Goal: Communication & Community: Answer question/provide support

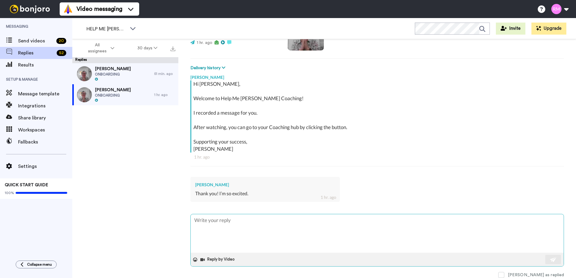
click at [257, 221] on textarea at bounding box center [377, 233] width 373 height 39
type textarea "Y"
type textarea "x"
type textarea "Ye"
type textarea "x"
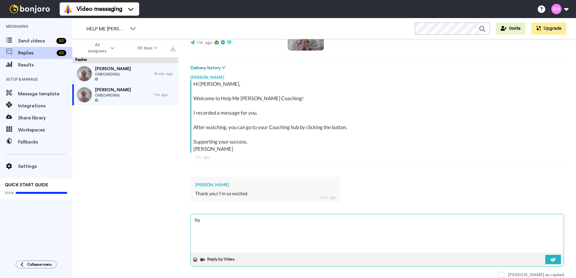
type textarea "Yea"
type textarea "x"
type textarea "Yeah"
type textarea "x"
type textarea "Yeah!"
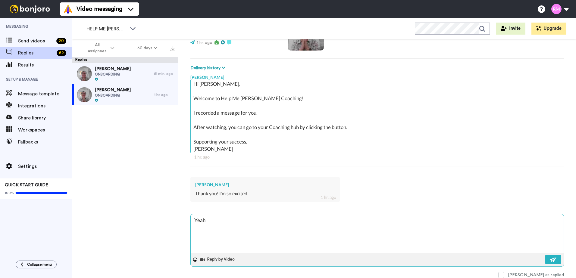
type textarea "x"
type textarea "Yeah!"
type textarea "x"
type textarea "Yeah!"
type textarea "x"
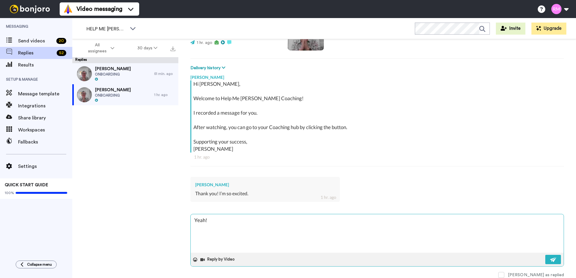
type textarea "Yeah! W"
type textarea "x"
type textarea "Yeah! We"
type textarea "x"
type textarea "Yeah! Wen"
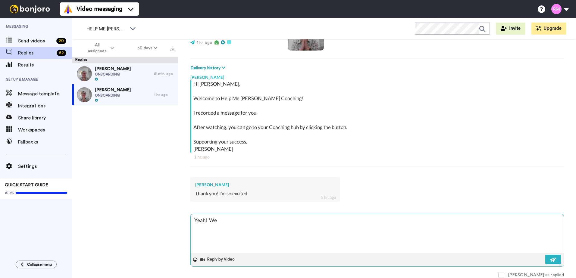
type textarea "x"
type textarea "Yeah! Wend"
type textarea "x"
type textarea "Yeah! Wendi"
type textarea "x"
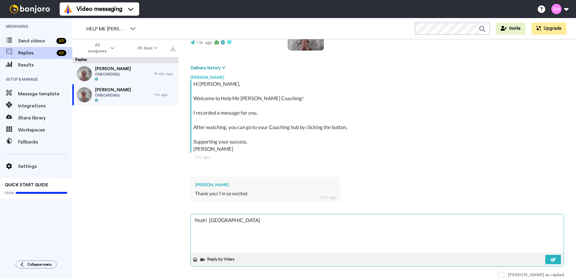
type textarea "Yeah! Wendi"
type textarea "x"
type textarea "Yeah! Wendi a"
type textarea "x"
type textarea "Yeah! Wendi an"
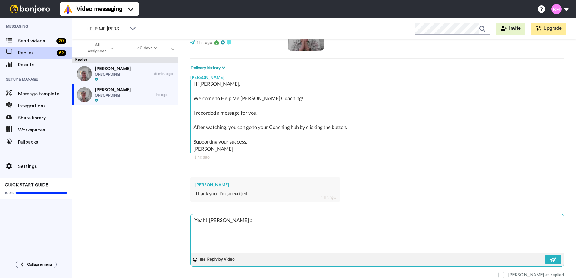
type textarea "x"
type textarea "Yeah! Wendi and"
type textarea "x"
type textarea "Yeah! Wendi and"
type textarea "x"
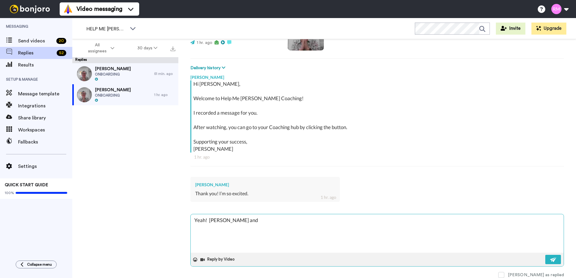
type textarea "Yeah! Wendi and B"
type textarea "x"
type textarea "Yeah! Wendi and Ba"
type textarea "x"
type textarea "Yeah! Wendi and Bar"
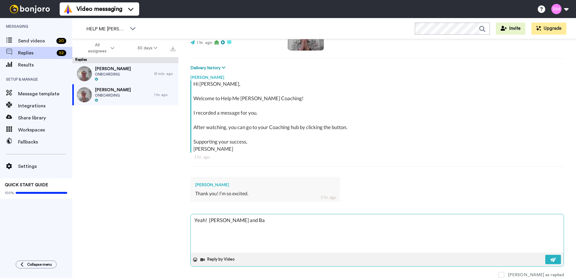
type textarea "x"
type textarea "Yeah! Wendi and Barb"
type textarea "x"
type textarea "Yeah! Wendi and Barb"
type textarea "x"
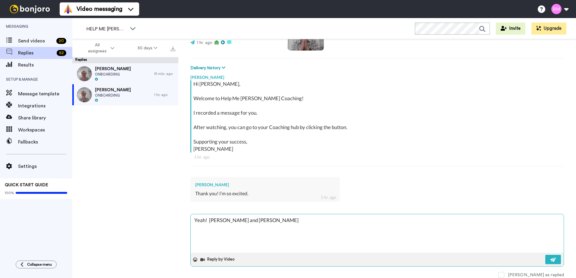
type textarea "Yeah! Wendi and Barb h"
type textarea "x"
type textarea "Yeah! Wendi and Barb ha"
type textarea "x"
type textarea "Yeah! Wendi and Barb hav"
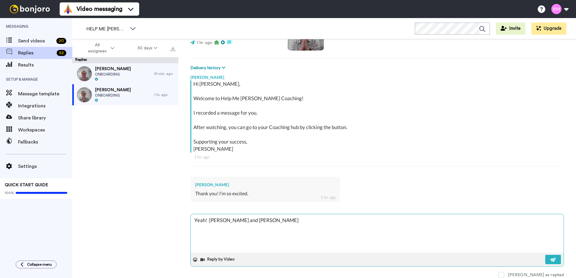
type textarea "x"
type textarea "Yeah! Wendi and Barb have"
type textarea "x"
type textarea "Yeah! Wendi and Barb have"
type textarea "x"
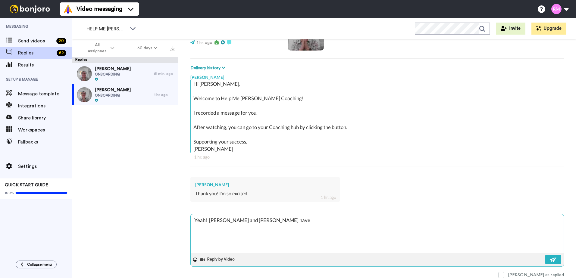
type textarea "Yeah! Wendi and Barb have j"
type textarea "x"
type textarea "Yeah! Wendi and Barb have jo"
type textarea "x"
type textarea "Yeah! Wendi and Barb have joi"
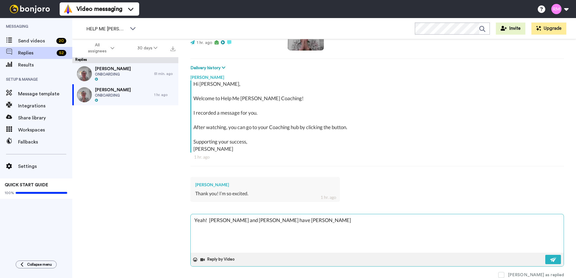
type textarea "x"
type textarea "Yeah! Wendi and Barb have join"
type textarea "x"
type textarea "Yeah! Wendi and Barb have joine"
type textarea "x"
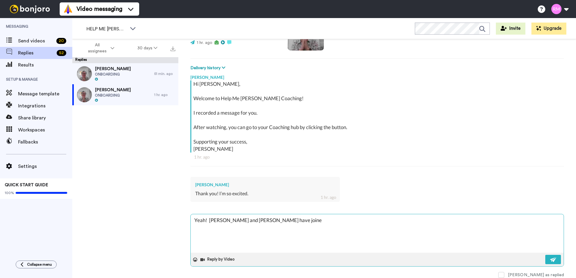
type textarea "Yeah! Wendi and Barb have joined"
type textarea "x"
type textarea "Yeah! Wendi and Barb have joined"
type textarea "x"
type textarea "Yeah! Wendi and Barb have joined -"
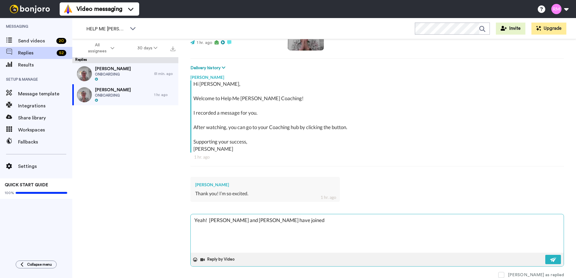
type textarea "x"
type textarea "Yeah! Wendi and Barb have joined -"
type textarea "x"
type textarea "Yeah! Wendi and Barb have joined - I"
type textarea "x"
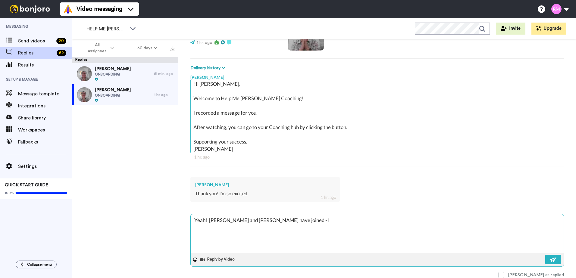
type textarea "Yeah! Wendi and Barb have joined - I'"
type textarea "x"
type textarea "Yeah! Wendi and Barb have joined - I'v"
type textarea "x"
type textarea "Yeah! Wendi and Barb have joined - I've"
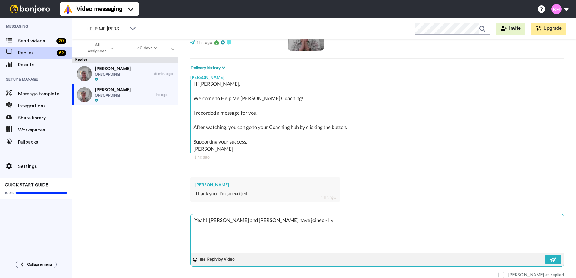
type textarea "x"
type textarea "Yeah! Wendi and Barb have joined - I've"
type textarea "x"
type textarea "Yeah! Wendi and Barb have joined - I've u"
type textarea "x"
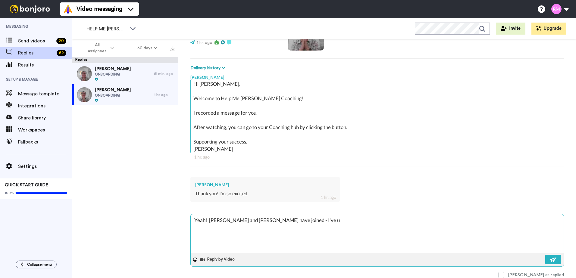
type textarea "Yeah! Wendi and Barb have joined - I've up"
type textarea "x"
type textarea "Yeah! Wendi and Barb have joined - I've upd"
type textarea "x"
type textarea "Yeah! Wendi and Barb have joined - I've upda"
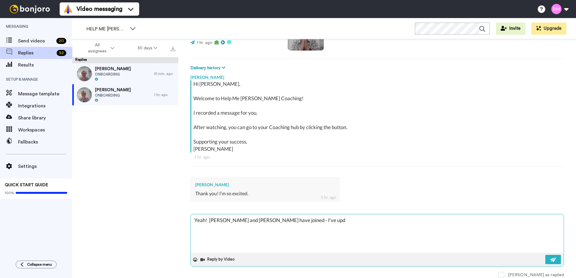
type textarea "x"
type textarea "Yeah! Wendi and Barb have joined - I've updat"
type textarea "x"
type textarea "Yeah! Wendi and Barb have joined - I've update"
type textarea "x"
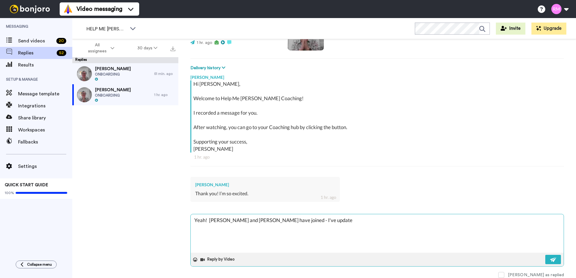
type textarea "Yeah! Wendi and Barb have joined - I've updated"
type textarea "x"
type textarea "Yeah! Wendi and Barb have joined - I've updated"
type textarea "x"
type textarea "Yeah! Wendi and Barb have joined - I've updated t"
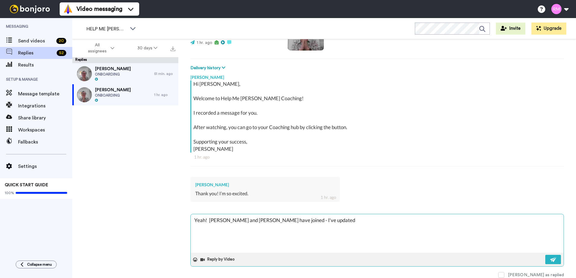
type textarea "x"
type textarea "Yeah! Wendi and Barb have joined - I've updated th"
type textarea "x"
type textarea "Yeah! Wendi and Barb have joined - I've updated the"
type textarea "x"
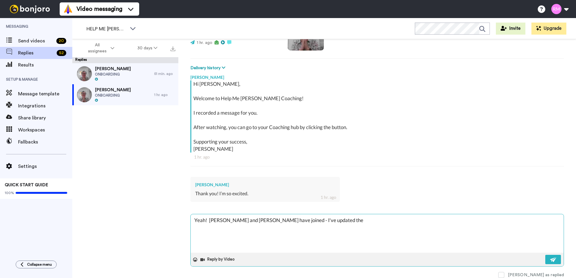
type textarea "Yeah! Wendi and Barb have joined - I've updated the"
type textarea "x"
type textarea "Yeah! Wendi and Barb have joined - I've updated the w"
type textarea "x"
type textarea "Yeah! Wendi and Barb have joined - I've updated the we"
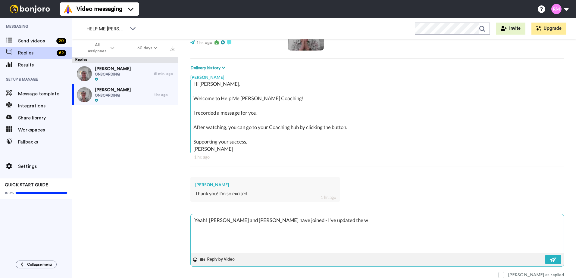
type textarea "x"
type textarea "Yeah! Wendi and Barb have joined - I've updated the wee"
type textarea "x"
type textarea "Yeah! Wendi and Barb have joined - I've updated the week"
type textarea "x"
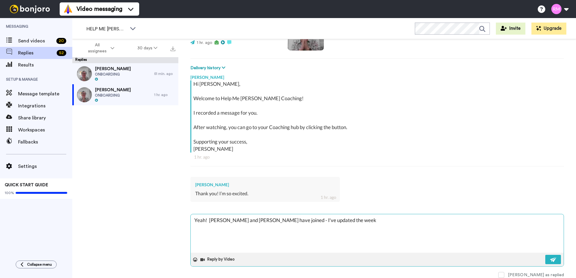
type textarea "Yeah! Wendi and Barb have joined - I've updated the weekl"
type textarea "x"
type textarea "Yeah! Wendi and Barb have joined - I've updated the weekly"
type textarea "x"
type textarea "Yeah! Wendi and Barb have joined - I've updated the weekly"
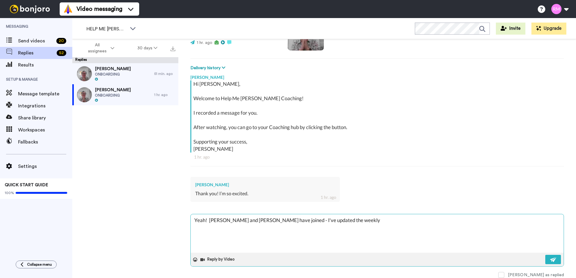
type textarea "x"
type textarea "Yeah! Wendi and Barb have joined - I've updated the weekly c"
type textarea "x"
type textarea "Yeah! Wendi and Barb have joined - I've updated the weekly ca"
type textarea "x"
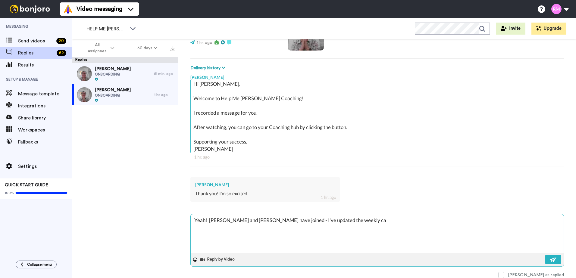
type textarea "Yeah! Wendi and Barb have joined - I've updated the weekly cal"
type textarea "x"
type textarea "Yeah! Wendi and Barb have joined - I've updated the weekly call"
type textarea "x"
type textarea "Yeah! Wendi and Barb have joined - I've updated the weekly call"
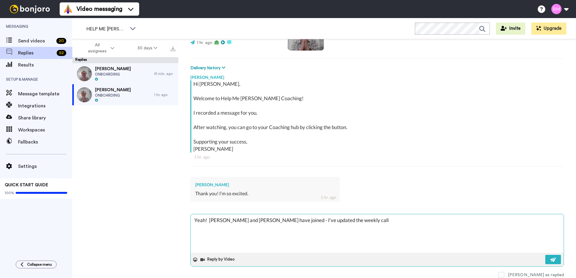
type textarea "x"
type textarea "Yeah! Wendi and Barb have joined - I've updated the weekly call l"
type textarea "x"
type textarea "Yeah! Wendi and Barb have joined - I've updated the weekly call li"
type textarea "x"
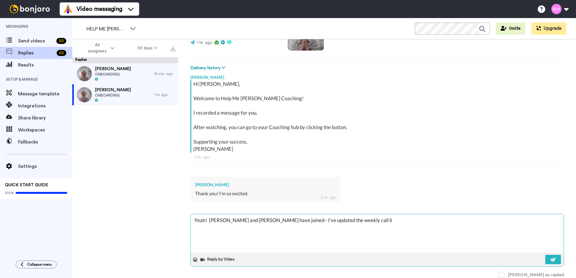
type textarea "Yeah! Wendi and Barb have joined - I've updated the weekly call lin"
type textarea "x"
type textarea "Yeah! Wendi and Barb have joined - I've updated the weekly call link"
type textarea "x"
type textarea "Yeah! Wendi and Barb have joined - I've updated the weekly call link"
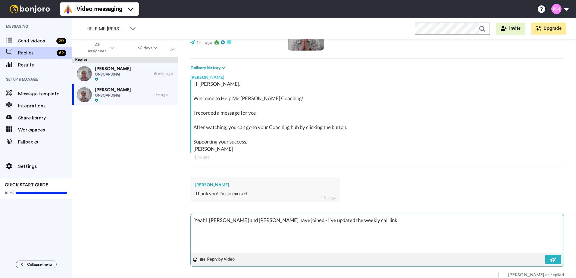
type textarea "x"
type textarea "Yeah! Wendi and Barb have joined - I've updated the weekly call link a"
type textarea "x"
type textarea "Yeah! Wendi and Barb have joined - I've updated the weekly call link an"
type textarea "x"
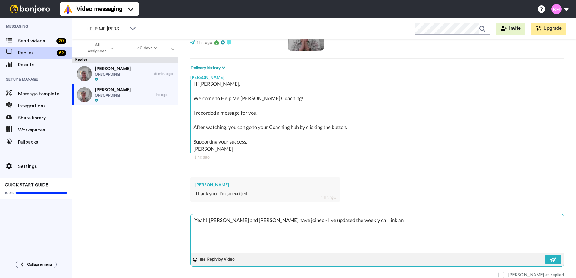
type textarea "Yeah! Wendi and Barb have joined - I've updated the weekly call link and"
type textarea "x"
type textarea "Yeah! Wendi and Barb have joined - I've updated the weekly call link and"
type textarea "x"
type textarea "Yeah! Wendi and Barb have joined - I've updated the weekly call link and a"
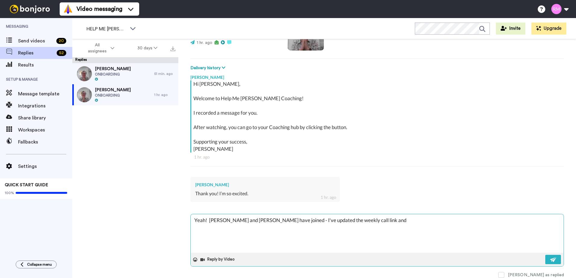
type textarea "x"
type textarea "Yeah! Wendi and Barb have joined - I've updated the weekly call link and ad"
type textarea "x"
type textarea "Yeah! Wendi and Barb have joined - I've updated the weekly call link and add"
type textarea "x"
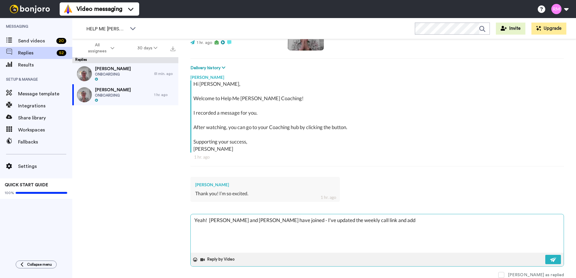
type textarea "Yeah! Wendi and Barb have joined - I've updated the weekly call link and adde"
type textarea "x"
type textarea "Yeah! Wendi and Barb have joined - I've updated the weekly call link and added"
type textarea "x"
type textarea "Yeah! Wendi and Barb have joined - I've updated the weekly call link and added"
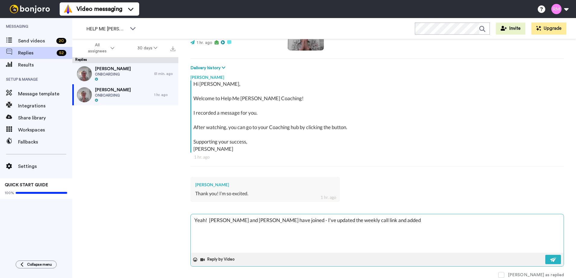
type textarea "x"
type textarea "Yeah! Wendi and Barb have joined - I've updated the weekly call link and added i"
type textarea "x"
type textarea "Yeah! Wendi and Barb have joined - I've updated the weekly call link and added …"
type textarea "x"
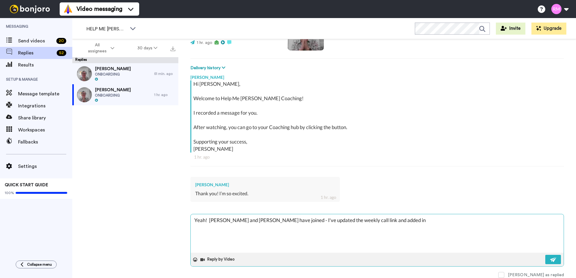
type textarea "Yeah! Wendi and Barb have joined - I've updated the weekly call link and added …"
type textarea "x"
type textarea "Yeah! Wendi and Barb have joined - I've updated the weekly call link and added …"
type textarea "x"
type textarea "Yeah! Wendi and Barb have joined - I've updated the weekly call link and added …"
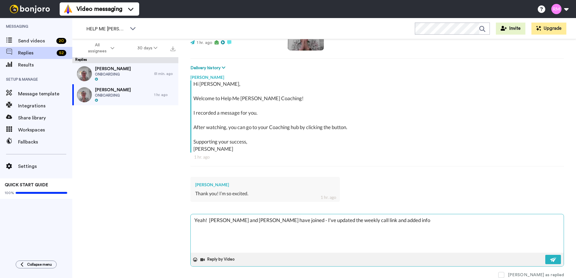
type textarea "x"
type textarea "Yeah! Wendi and Barb have joined - I've updated the weekly call link and added …"
type textarea "x"
type textarea "Yeah! Wendi and Barb have joined - I've updated the weekly call link and added …"
type textarea "x"
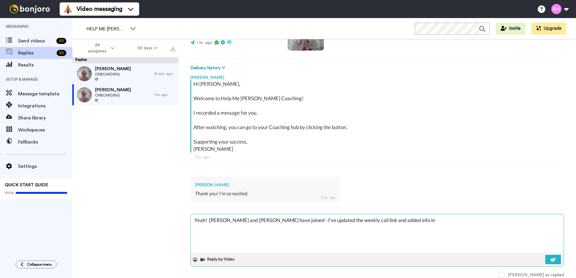
type textarea "Yeah! Wendi and Barb have joined - I've updated the weekly call link and added …"
type textarea "x"
type textarea "Yeah! Wendi and Barb have joined - I've updated the weekly call link and added …"
type textarea "x"
type textarea "Yeah! Wendi and Barb have joined - I've updated the weekly call link and added …"
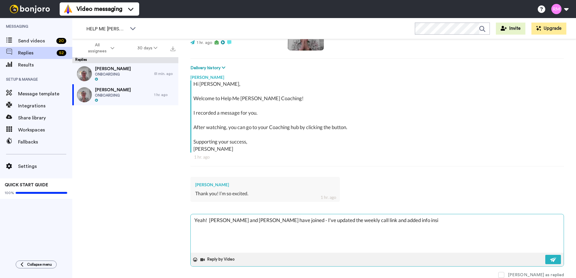
type textarea "x"
type textarea "Yeah! Wendi and Barb have joined - I've updated the weekly call link and added …"
type textarea "x"
type textarea "Yeah! Wendi and Barb have joined - I've updated the weekly call link and added …"
type textarea "x"
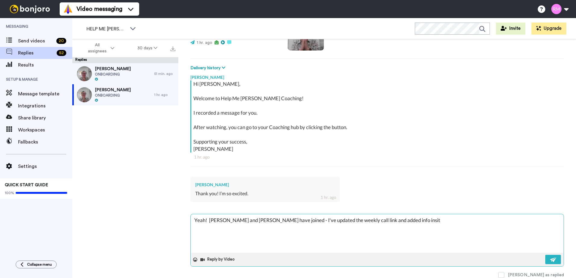
type textarea "Yeah! Wendi and Barb have joined - I've updated the weekly call link and added …"
type textarea "x"
type textarea "Yeah! Wendi and Barb have joined - I've updated the weekly call link and added …"
type textarea "x"
type textarea "Yeah! Wendi and Barb have joined - I've updated the weekly call link and added …"
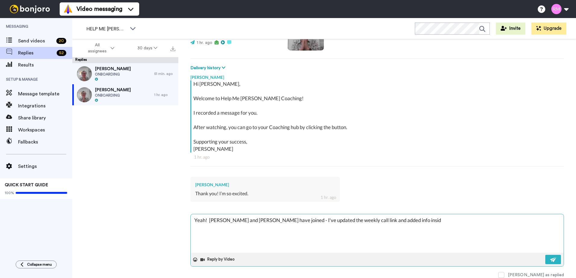
type textarea "x"
type textarea "Yeah! Wendi and Barb have joined - I've updated the weekly call link and added …"
type textarea "x"
type textarea "Yeah! Wendi and Barb have joined - I've updated the weekly call link and added …"
type textarea "x"
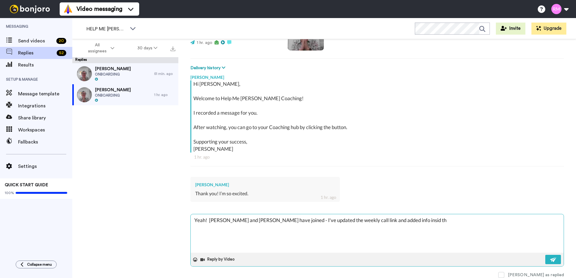
type textarea "Yeah! Wendi and Barb have joined - I've updated the weekly call link and added …"
type textarea "x"
type textarea "Yeah! Wendi and Barb have joined - I've updated the weekly call link and added …"
type textarea "x"
type textarea "Yeah! Wendi and Barb have joined - I've updated the weekly call link and added …"
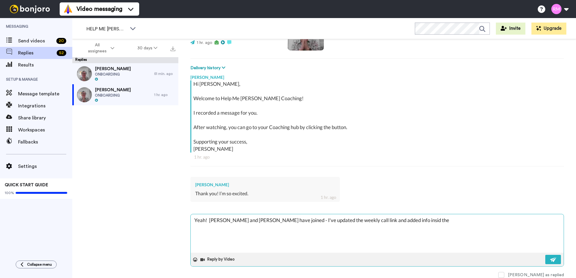
type textarea "x"
drag, startPoint x: 344, startPoint y: 229, endPoint x: 192, endPoint y: 221, distance: 151.7
click at [192, 221] on textarea "Yeah! Wendi and Barb have joined - I've updated the weekly call link and added …" at bounding box center [377, 233] width 373 height 39
click at [550, 258] on img at bounding box center [553, 259] width 7 height 5
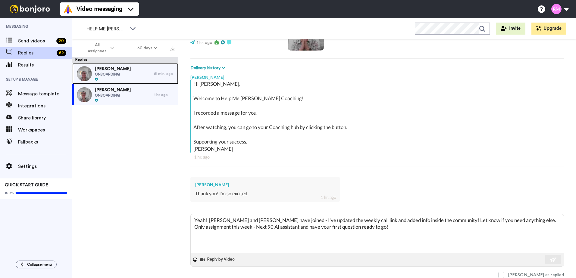
click at [119, 70] on span "Wendi" at bounding box center [113, 69] width 36 height 6
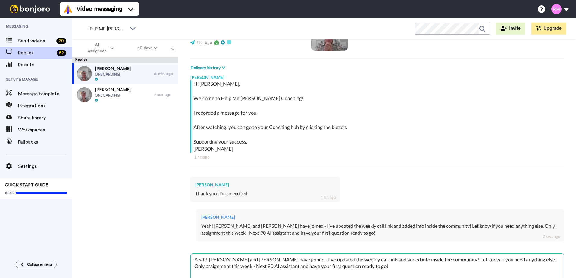
click at [239, 266] on textarea "Yeah! Wendi and Barb have joined - I've updated the weekly call link and added …" at bounding box center [377, 273] width 373 height 39
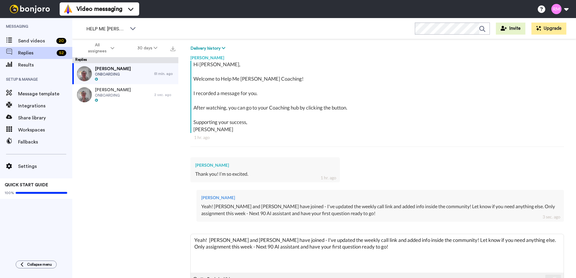
scroll to position [109, 0]
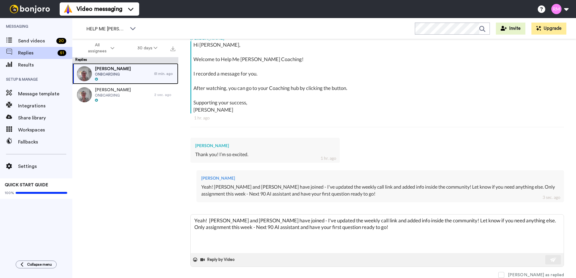
click at [120, 76] on div "Wendi ONBOARDING" at bounding box center [113, 73] width 82 height 21
click at [271, 196] on div "Yeah! Wendi and Barb have joined - I've updated the weekly call link and added …" at bounding box center [380, 191] width 358 height 14
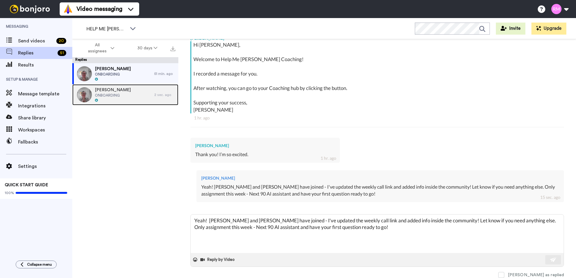
click at [118, 99] on div at bounding box center [113, 100] width 36 height 4
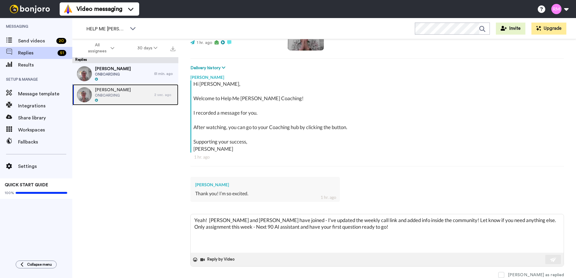
scroll to position [109, 0]
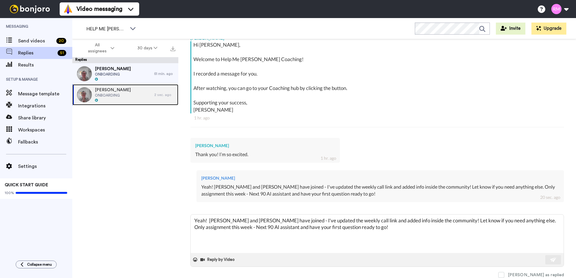
click at [118, 99] on div at bounding box center [113, 100] width 36 height 4
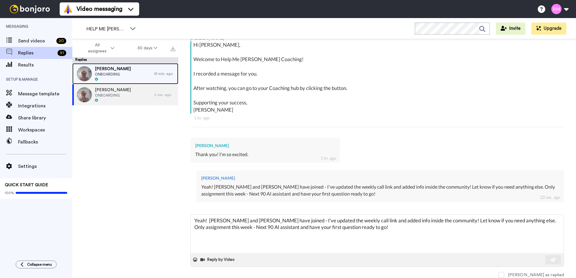
click at [123, 70] on div "Wendi ONBOARDING" at bounding box center [113, 73] width 82 height 21
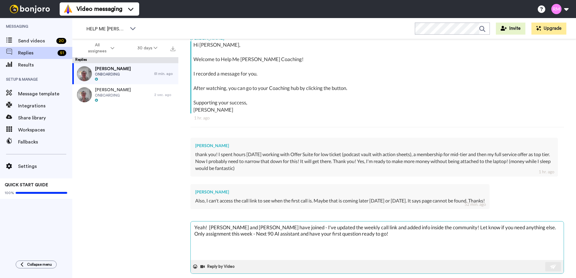
click at [218, 238] on textarea "Yeah! Wendi and Barb have joined - I've updated the weekly call link and added …" at bounding box center [377, 241] width 373 height 39
click at [545, 267] on button at bounding box center [553, 266] width 16 height 9
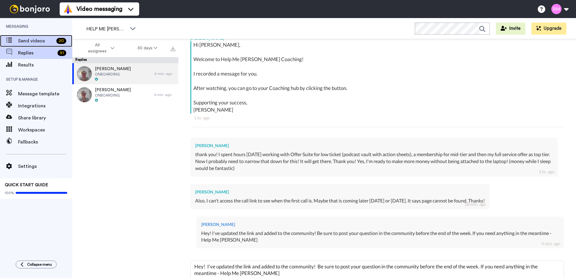
click at [39, 40] on span "Send videos" at bounding box center [36, 40] width 36 height 7
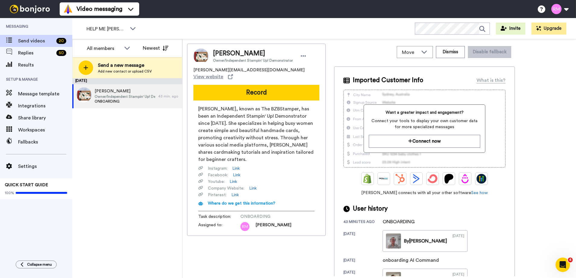
click at [264, 90] on button "Record" at bounding box center [256, 93] width 126 height 16
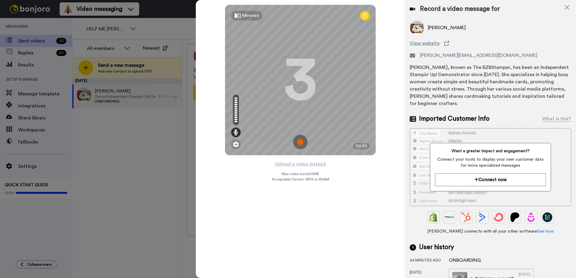
click at [297, 144] on img at bounding box center [300, 142] width 14 height 14
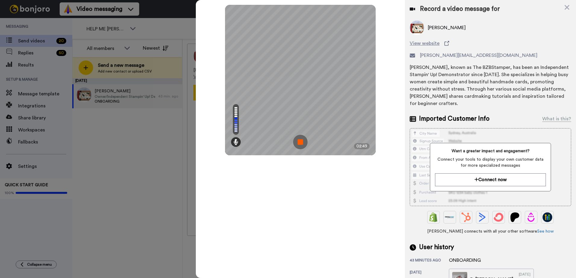
click at [300, 143] on img at bounding box center [300, 142] width 14 height 14
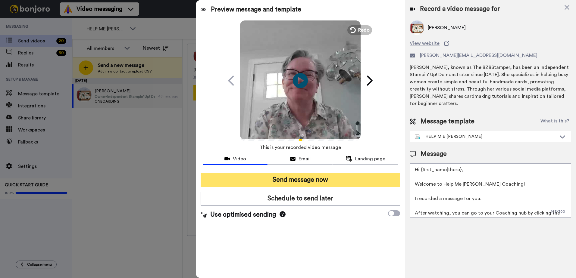
click at [301, 181] on button "Send message now" at bounding box center [300, 180] width 199 height 14
